Goal: Transaction & Acquisition: Download file/media

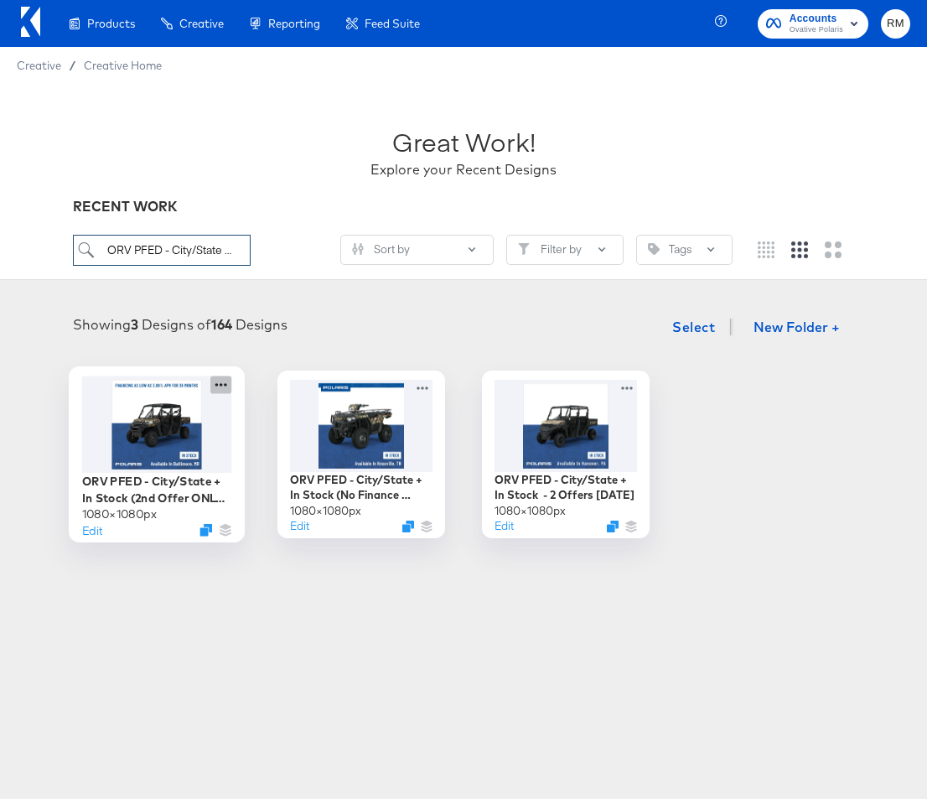
click at [215, 386] on icon at bounding box center [220, 385] width 21 height 18
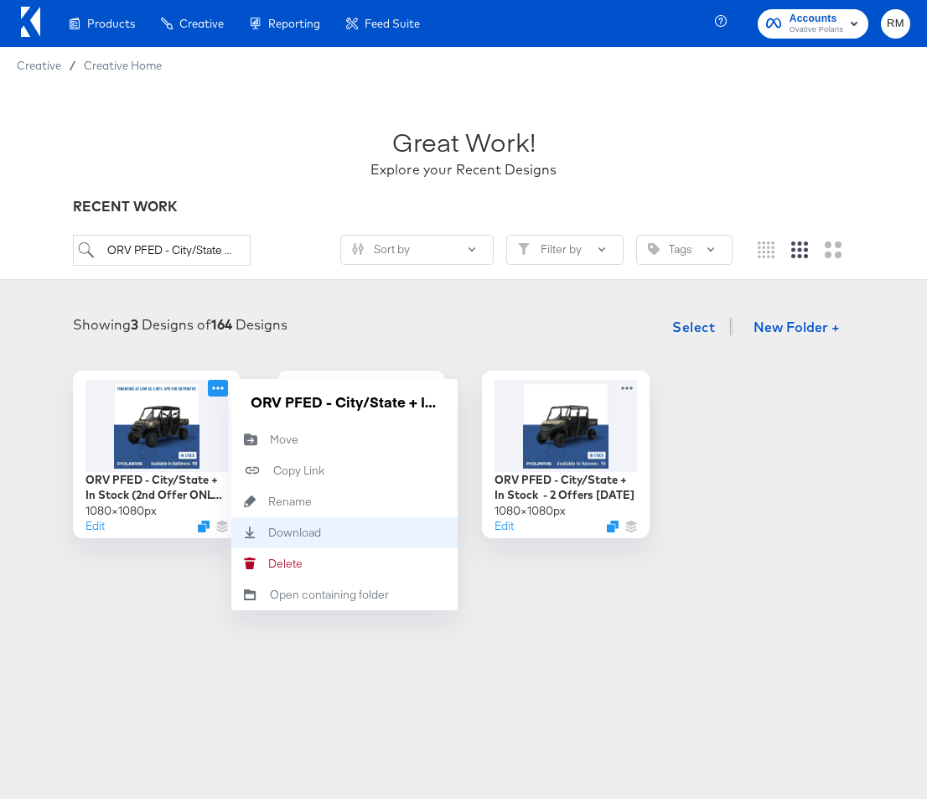
click at [268, 532] on div "Download Download" at bounding box center [268, 532] width 0 height 0
click at [404, 343] on div "Showing 3 Designs of 164 Designs Select New Folder +" at bounding box center [464, 327] width 894 height 34
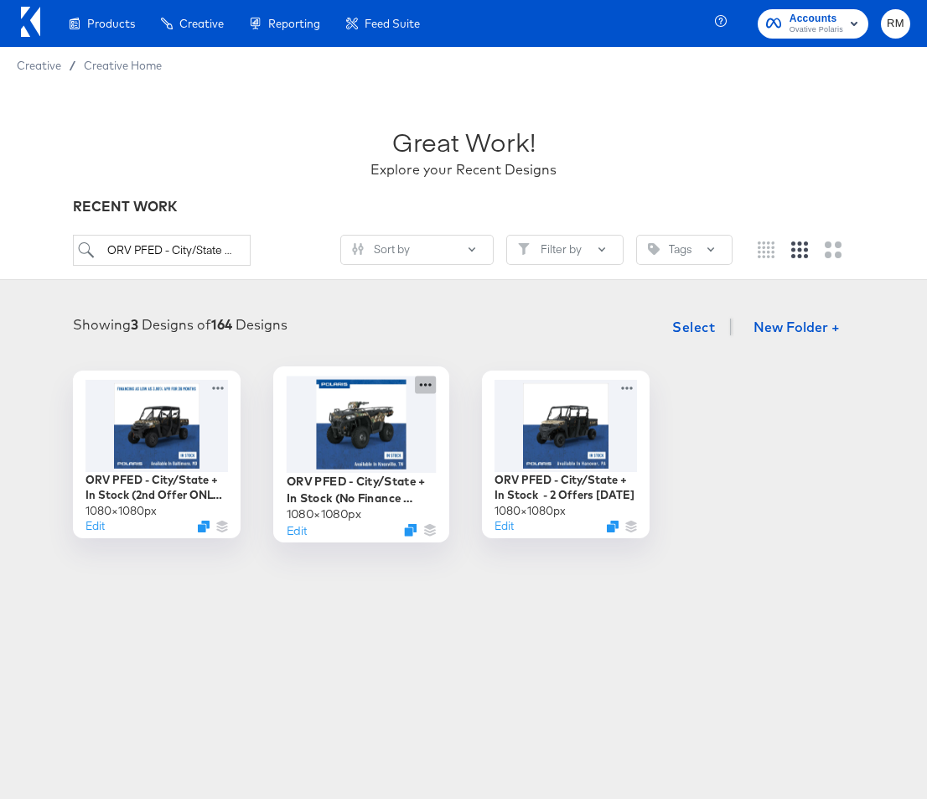
click at [423, 391] on icon at bounding box center [425, 385] width 21 height 18
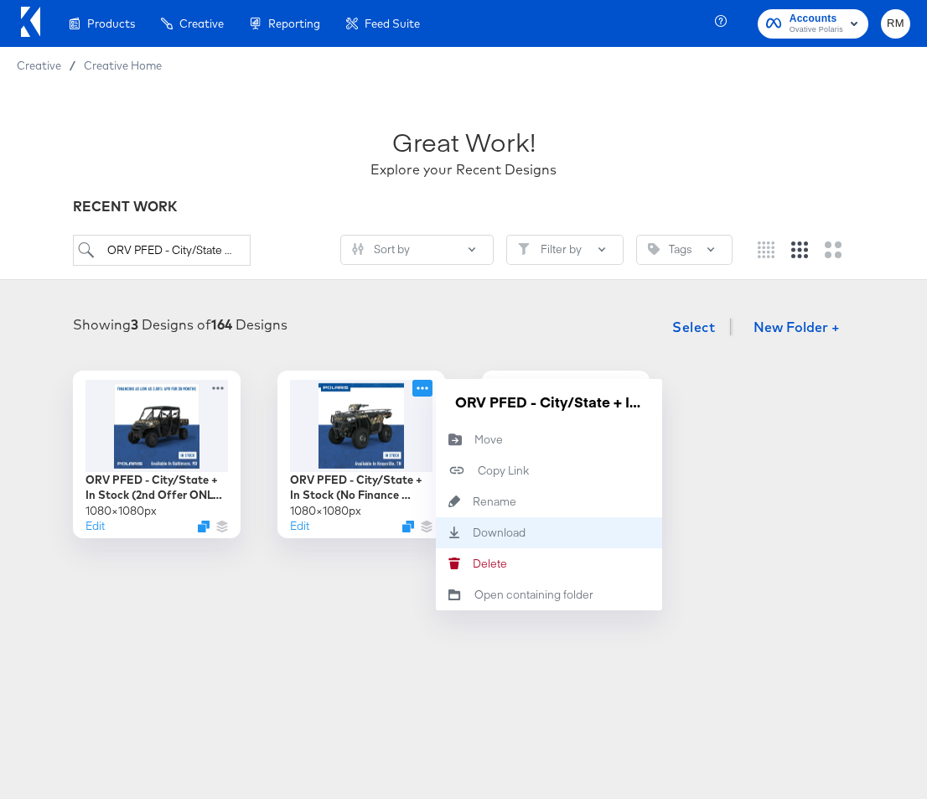
click at [459, 534] on icon "Download" at bounding box center [454, 532] width 37 height 12
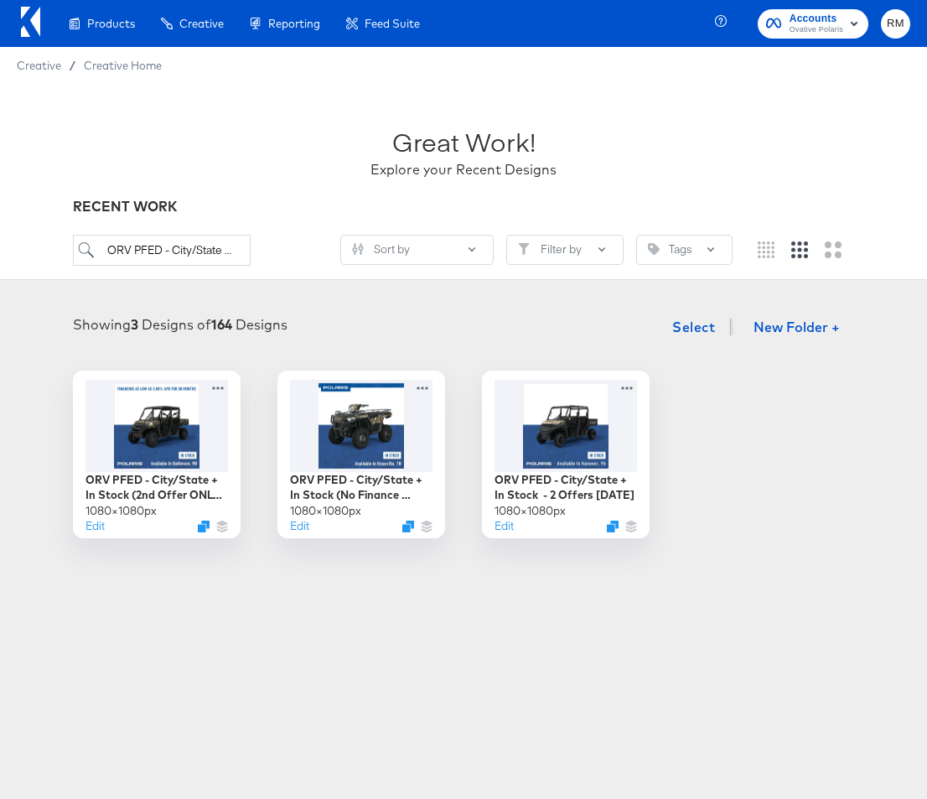
click at [613, 340] on div "Showing 3 Designs of 164 Designs Select New Folder +" at bounding box center [464, 327] width 894 height 34
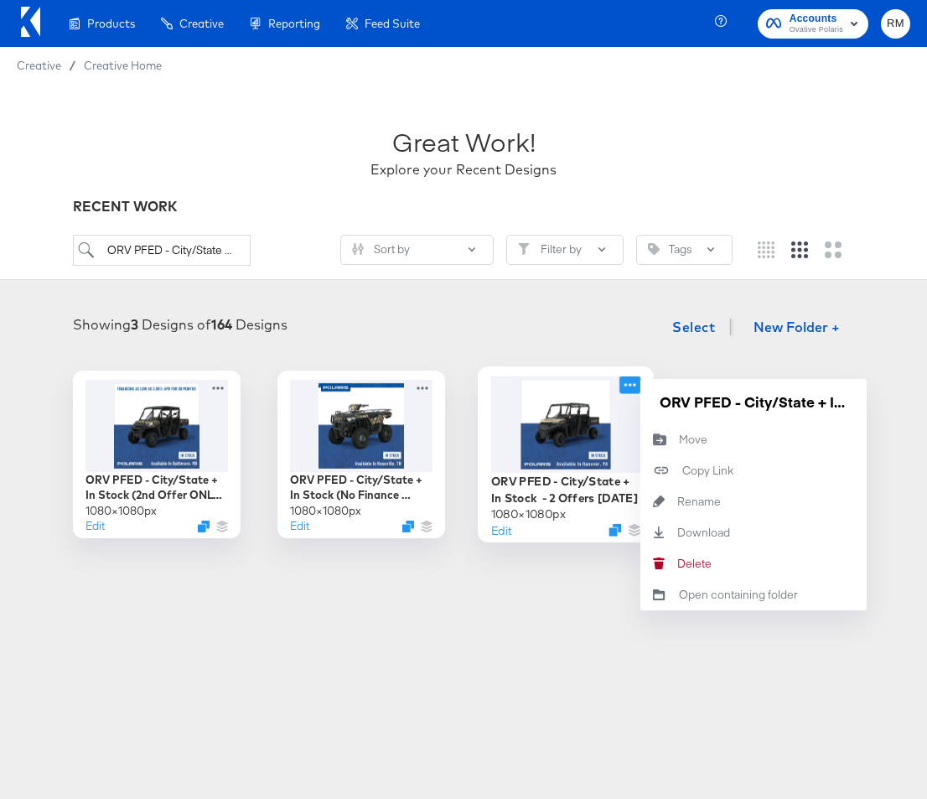
click at [630, 389] on icon at bounding box center [629, 385] width 21 height 18
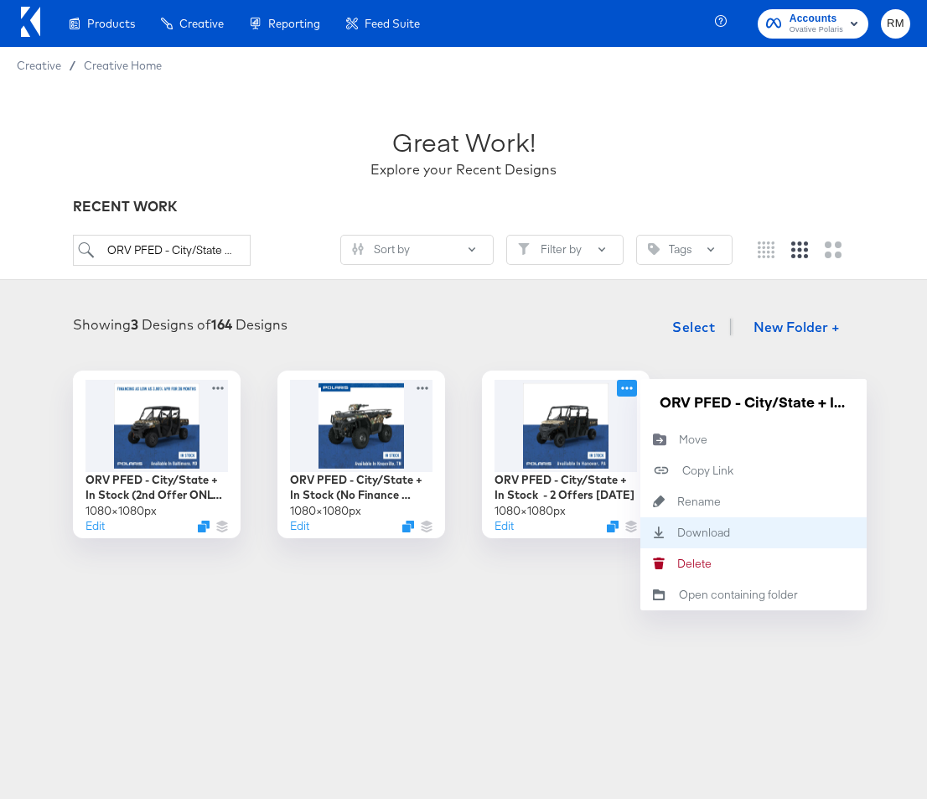
click at [677, 532] on div "Download Download" at bounding box center [677, 532] width 0 height 0
click at [599, 300] on div "Showing 3 Designs of 164 Designs Select New Folder + ORV PFED - City/State + In…" at bounding box center [463, 424] width 927 height 262
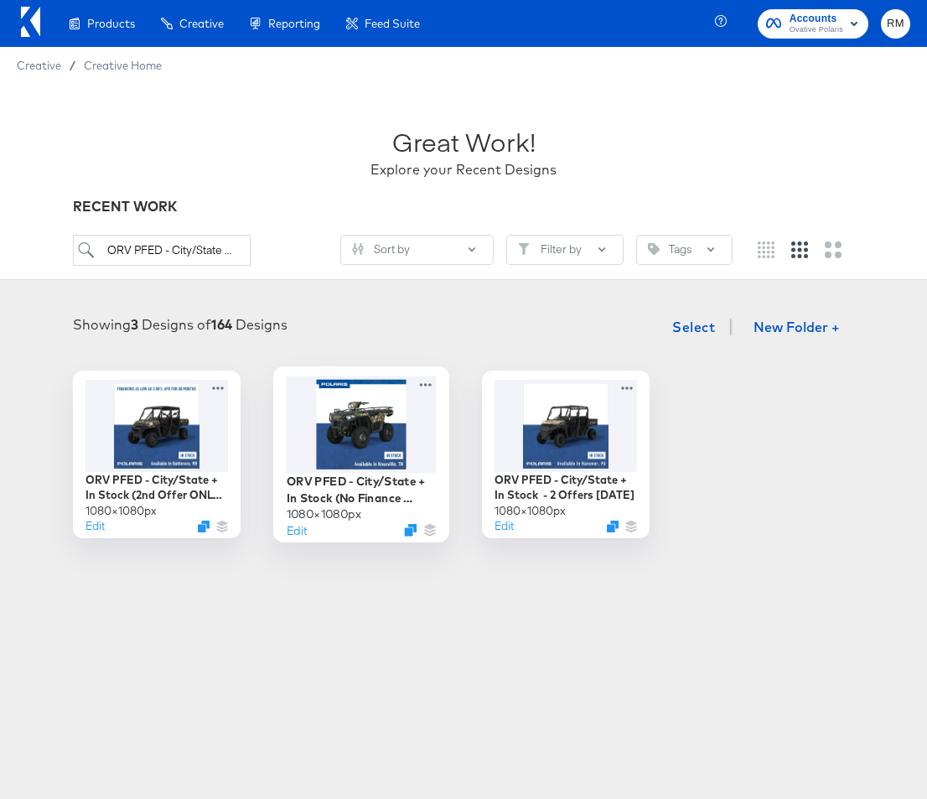
click at [336, 453] on div at bounding box center [362, 424] width 150 height 96
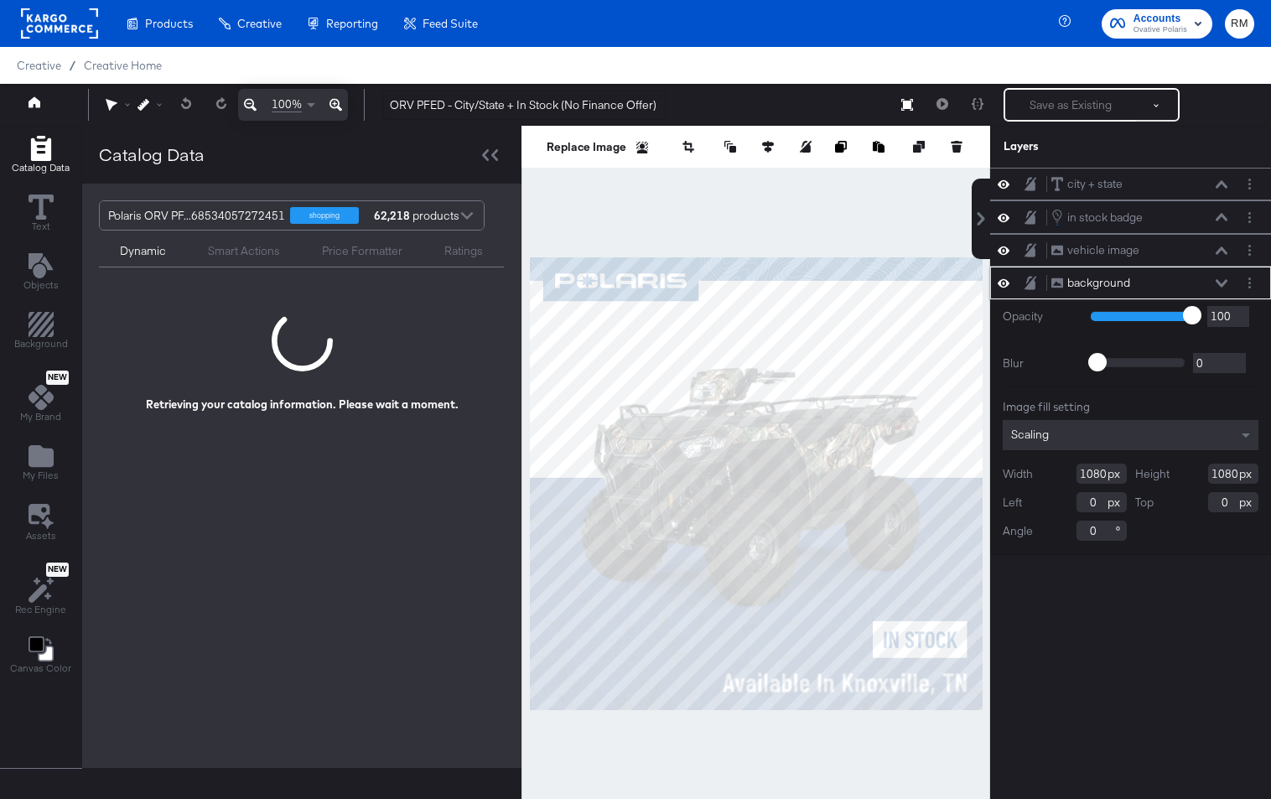
click at [1007, 280] on icon at bounding box center [1004, 283] width 12 height 8
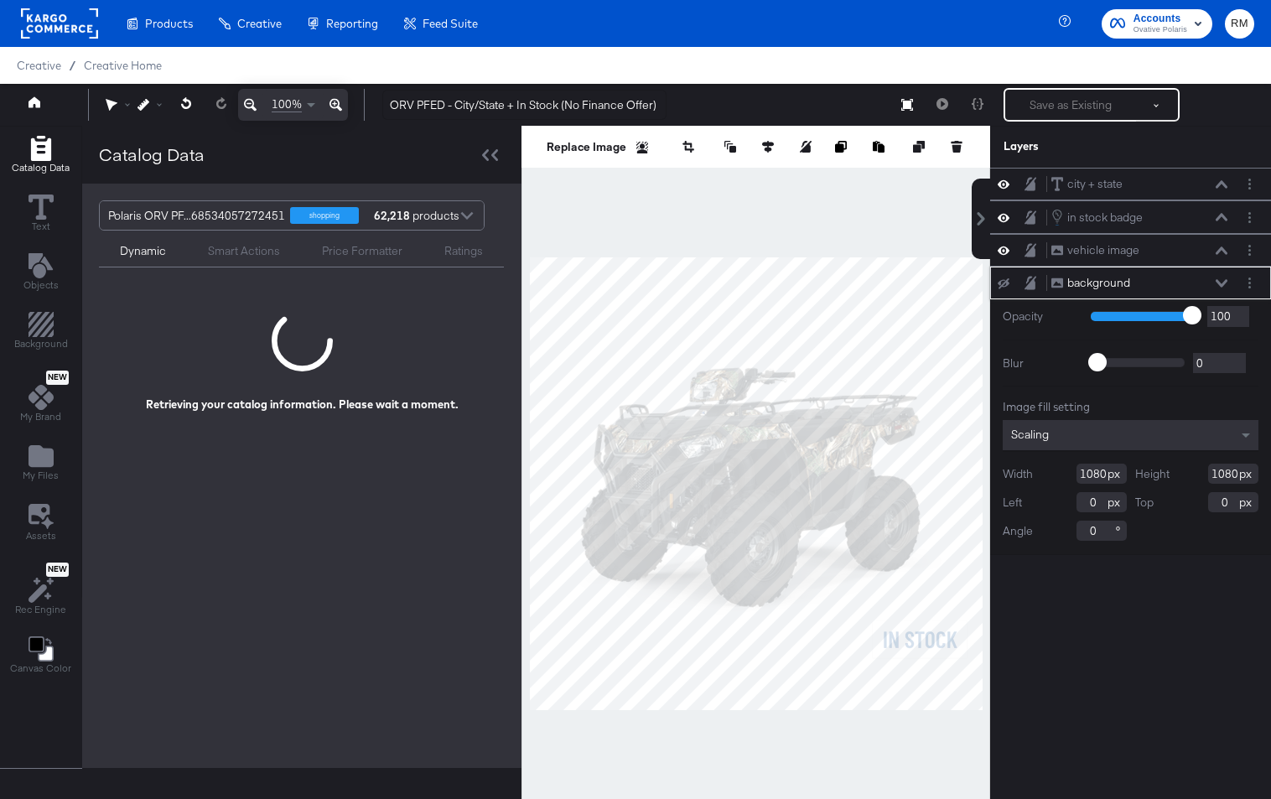
click at [1007, 281] on icon at bounding box center [1004, 282] width 12 height 11
